Goal: Information Seeking & Learning: Learn about a topic

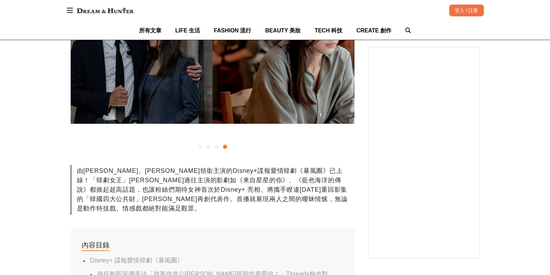
scroll to position [304, 0]
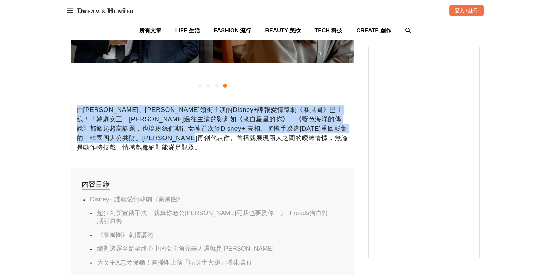
drag, startPoint x: 313, startPoint y: 127, endPoint x: 68, endPoint y: 97, distance: 246.7
copy div "由全智賢、姜棟元領銜主演的Disney+諜報愛情韓劇《暴風圈》已上線！「韓劇女王」全智賢過往主演的影劇如《來自星星的你》、《藍色海洋的傳說》都掀起超高話題，也…"
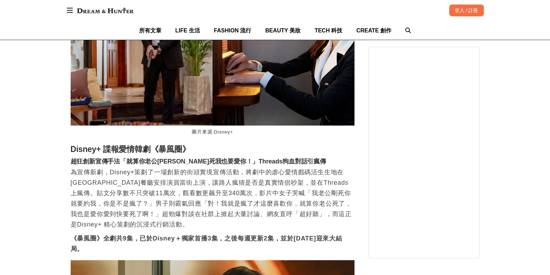
scroll to position [652, 0]
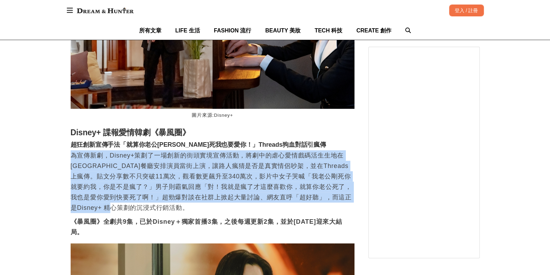
drag, startPoint x: 70, startPoint y: 130, endPoint x: 149, endPoint y: 176, distance: 92.0
copy p "為宣傳新劇，Disney+策劃了一場創新的街頭實境宣傳活動，將劇中的虐心愛情戲碼活生生地在台北大安區餐廳安排演員當街上演，讓路人瘋猜是否是真實情侶吵架，並在T…"
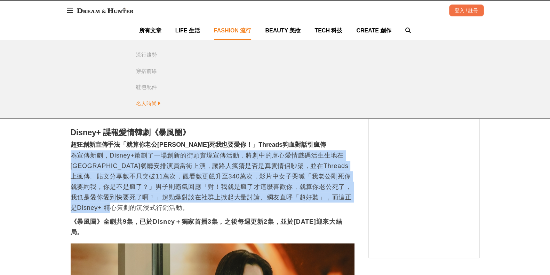
scroll to position [565, 0]
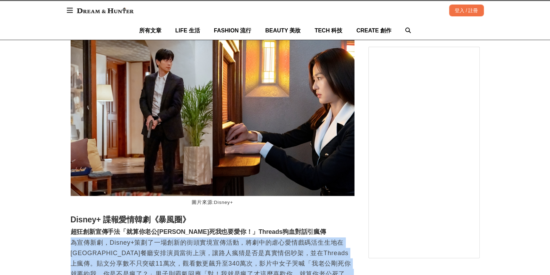
drag, startPoint x: 97, startPoint y: 10, endPoint x: 120, endPoint y: 11, distance: 22.6
click at [97, 10] on img at bounding box center [105, 10] width 64 height 13
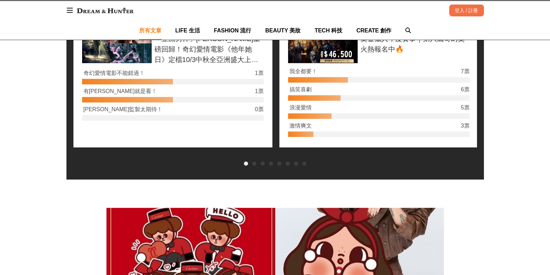
click at [158, 27] on span "所有文章" at bounding box center [150, 30] width 22 height 6
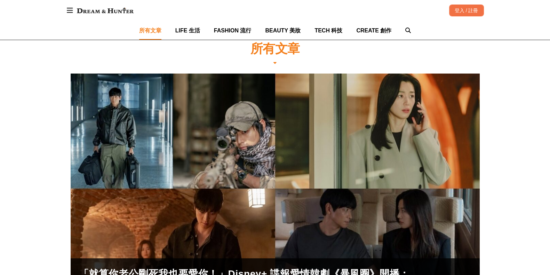
scroll to position [43, 0]
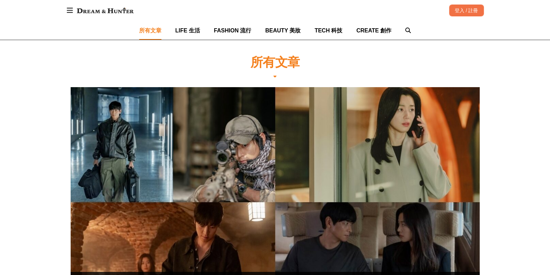
click at [124, 12] on img at bounding box center [105, 10] width 64 height 13
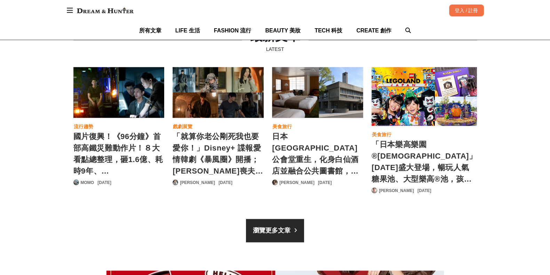
scroll to position [0, 85]
drag, startPoint x: 3, startPoint y: 193, endPoint x: 9, endPoint y: 203, distance: 11.4
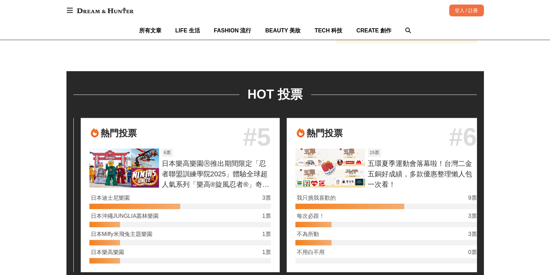
scroll to position [0, 824]
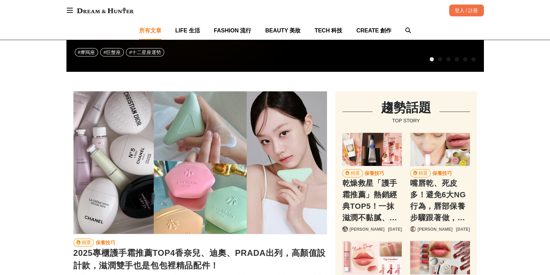
click at [151, 33] on span "所有文章" at bounding box center [150, 30] width 22 height 6
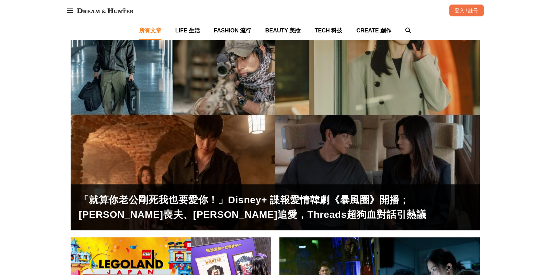
scroll to position [174, 0]
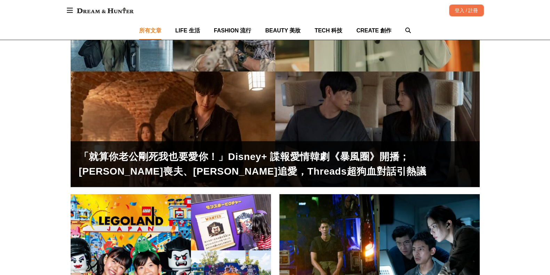
click at [154, 96] on div "「就算你老公剛死我也要愛你！」Disney+ 諜報愛情韓劇《暴風圈》開播；全智賢剛喪夫、姜棟元直球追愛，Threads超狗血對話引熱議" at bounding box center [275, 72] width 409 height 230
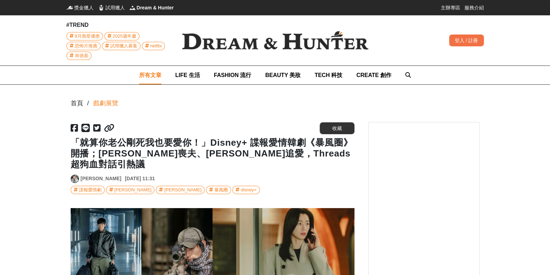
click at [149, 75] on span "所有文章" at bounding box center [150, 75] width 22 height 6
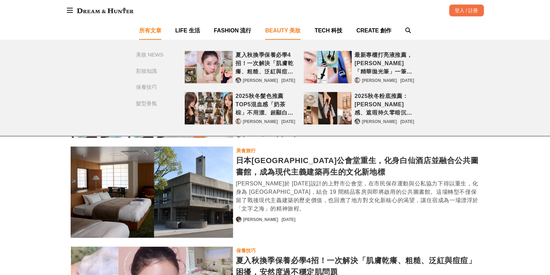
scroll to position [435, 0]
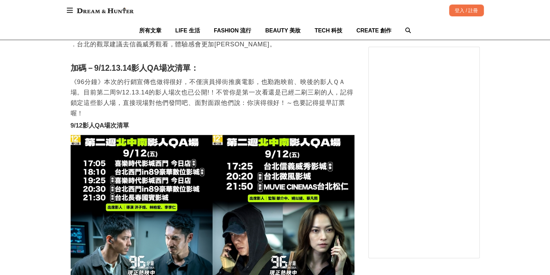
scroll to position [3436, 0]
